Goal: Information Seeking & Learning: Learn about a topic

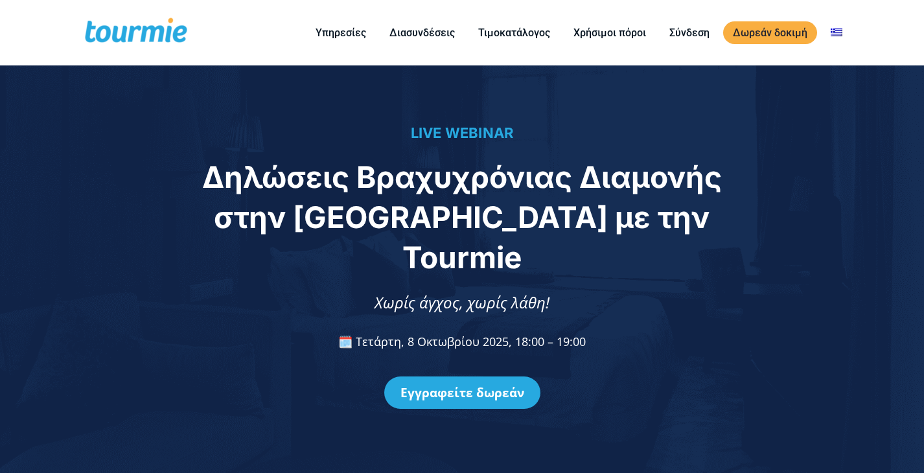
click at [234, 199] on span "Δηλώσεις Βραχυχρόνιας Διαμονής στην ΑΑΔΕ με την Tourmie" at bounding box center [462, 217] width 520 height 117
click at [189, 141] on div "LIVE WEBINAR Δηλώσεις Βραχυχρόνιας Διαμονής στην ΑΑΔΕ με την Tourmie Χωρίς άγχο…" at bounding box center [462, 269] width 924 height 408
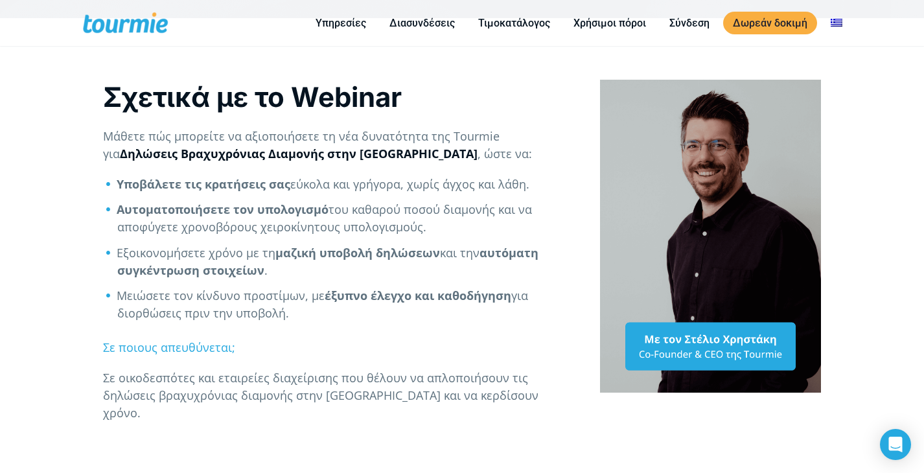
scroll to position [468, 0]
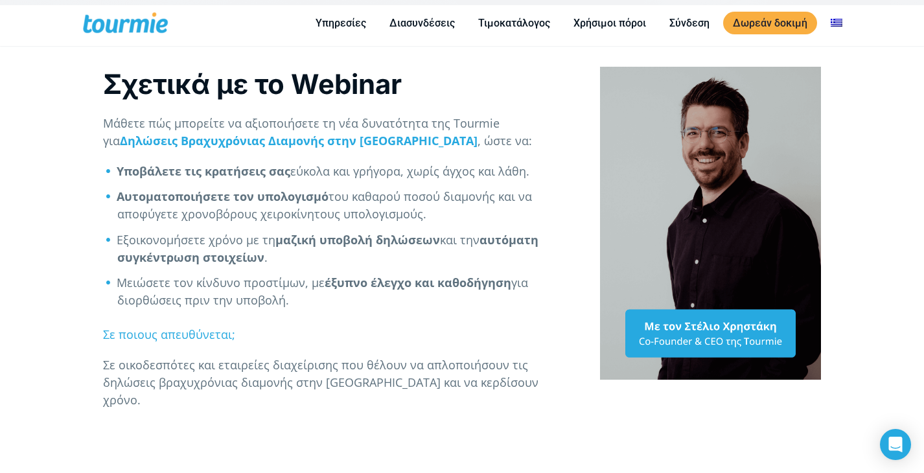
click at [279, 203] on strong "Αυτοματοποιήσετε τον υπολογισμό" at bounding box center [223, 197] width 212 height 16
drag, startPoint x: 286, startPoint y: 201, endPoint x: 292, endPoint y: 197, distance: 7.6
click at [286, 200] on strong "Αυτοματοποιήσετε τον υπολογισμό" at bounding box center [223, 197] width 212 height 16
click at [231, 213] on li "Αυτοματοποιήσετε τον υπολογισμό του καθαρού ποσού διαμονής και να αποφύγετε χρο…" at bounding box center [345, 205] width 456 height 35
click at [231, 212] on li "Αυτοματοποιήσετε τον υπολογισμό του καθαρού ποσού διαμονής και να αποφύγετε χρο…" at bounding box center [345, 205] width 456 height 35
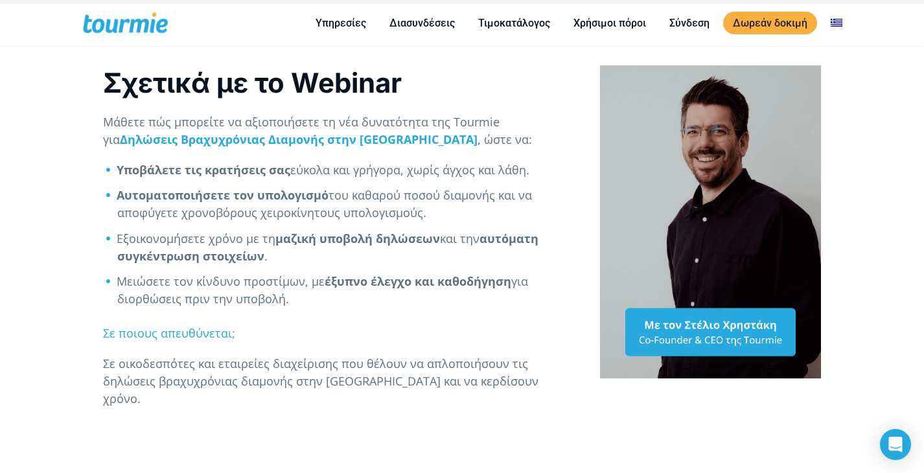
scroll to position [470, 0]
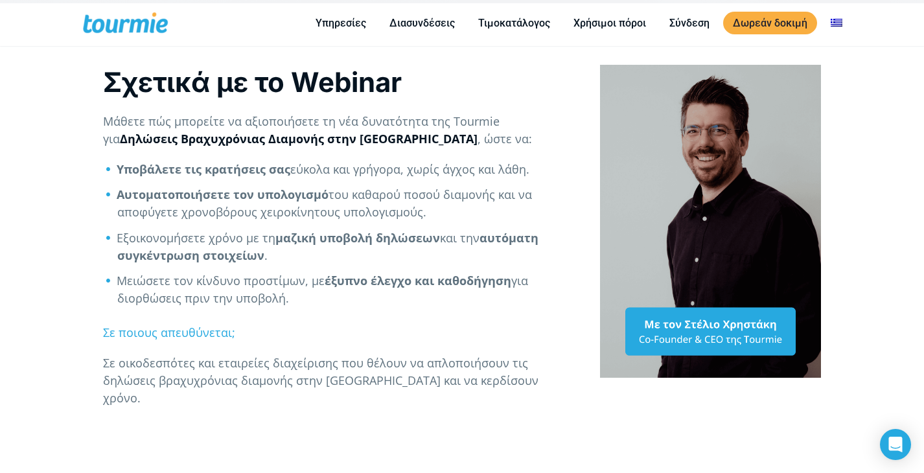
click at [232, 137] on strong "Δηλώσεις Βραχυχρόνιας Διαμονής στην ΑΑΔΕ" at bounding box center [299, 139] width 358 height 16
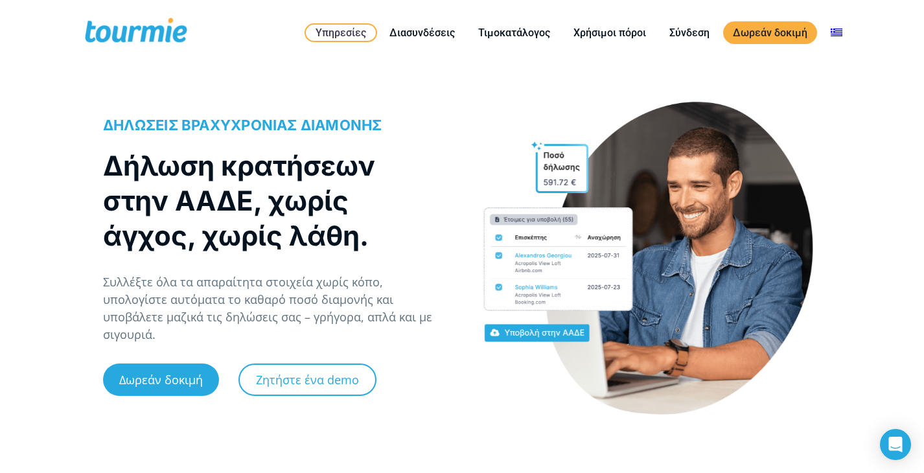
drag, startPoint x: 407, startPoint y: 189, endPoint x: 397, endPoint y: 200, distance: 15.1
click at [407, 189] on h1 "Δήλωση κρατήσεων στην ΑΑΔΕ, χωρίς άγχος, χωρίς λάθη." at bounding box center [269, 200] width 332 height 105
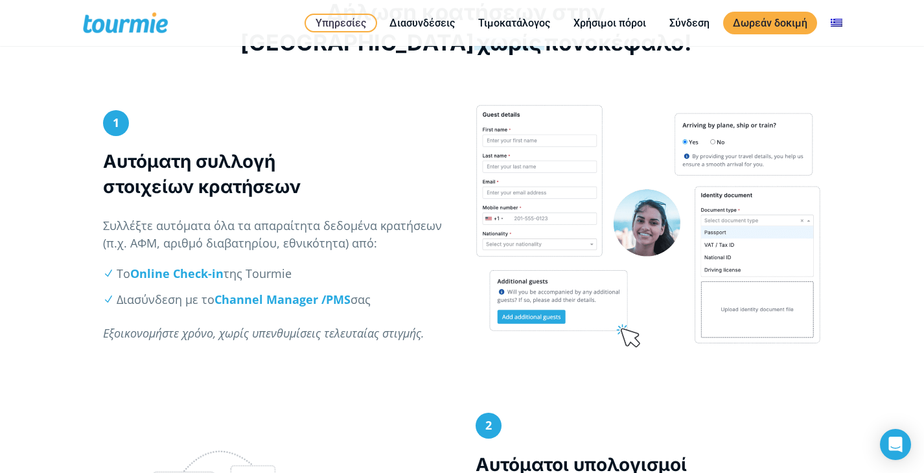
scroll to position [598, 0]
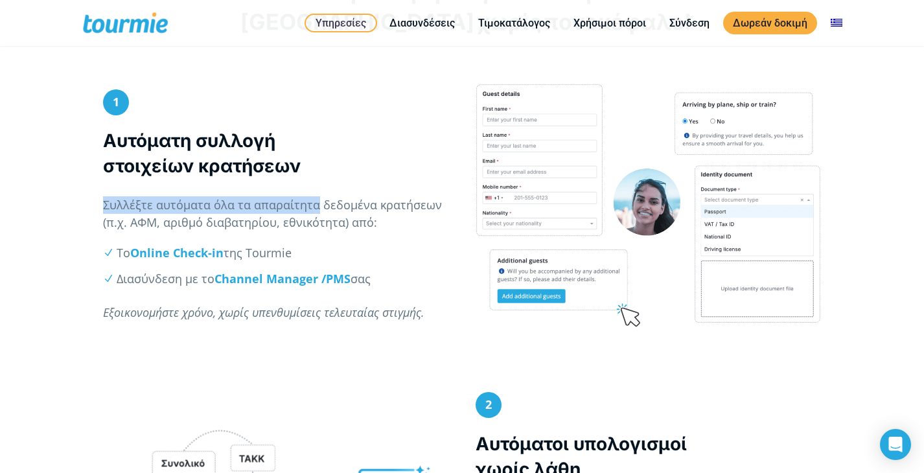
click at [315, 197] on div "1 Αυτόματη συλλογή στοιχείων κρατήσεων Συλλέξτε αυτόματα όλα τα απαραίτητα δεδο…" at bounding box center [275, 212] width 345 height 246
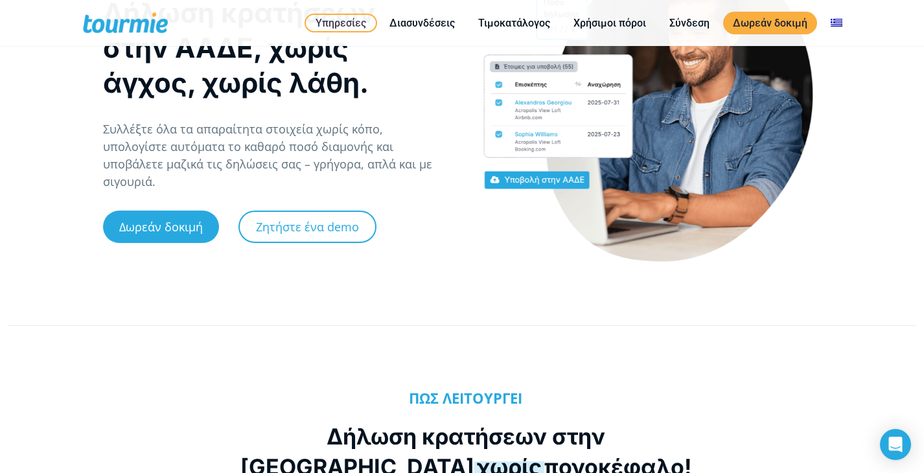
scroll to position [0, 0]
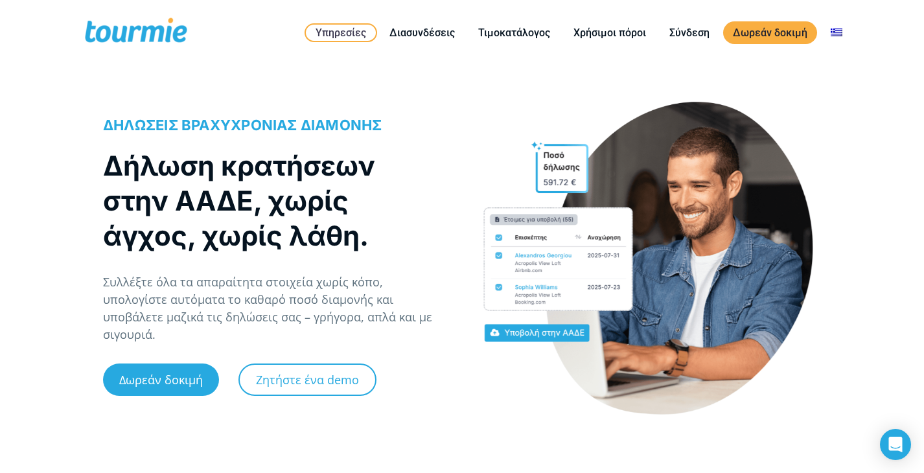
click at [363, 199] on h1 "Δήλωση κρατήσεων στην ΑΑΔΕ, χωρίς άγχος, χωρίς λάθη." at bounding box center [269, 200] width 332 height 105
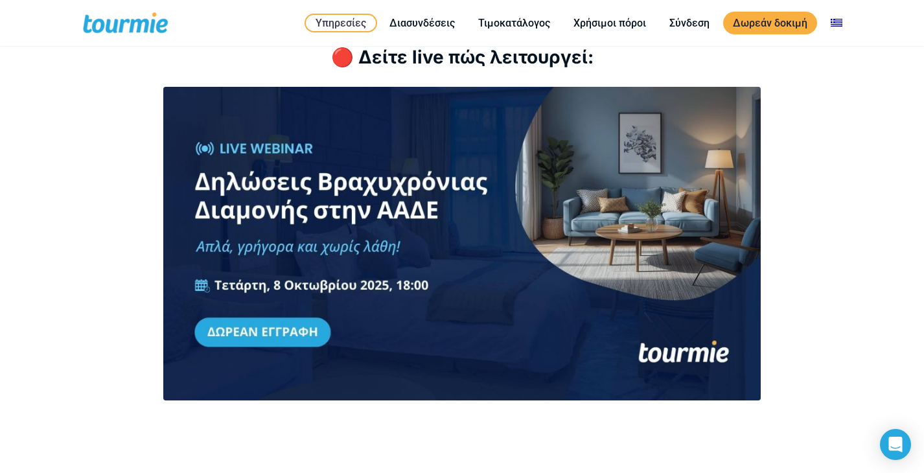
scroll to position [1785, 0]
